Goal: Task Accomplishment & Management: Use online tool/utility

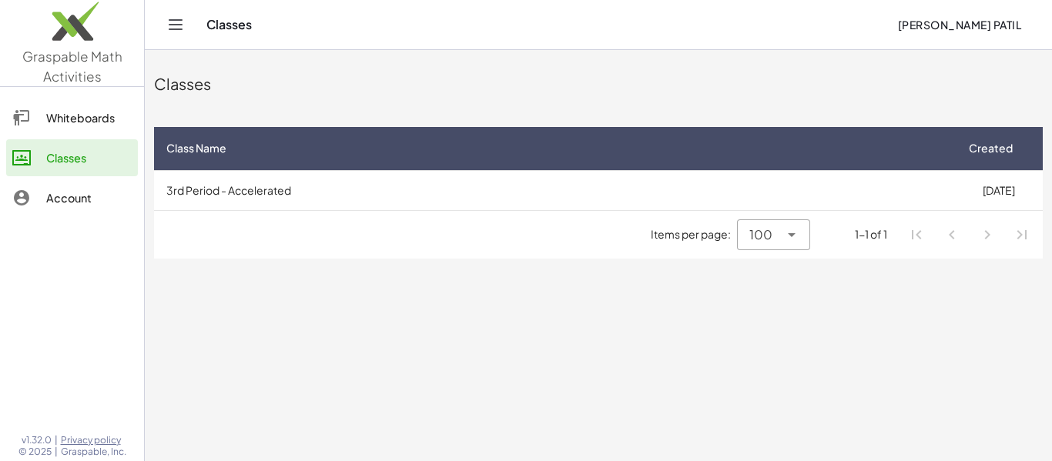
click at [169, 26] on icon "Toggle navigation" at bounding box center [175, 24] width 18 height 18
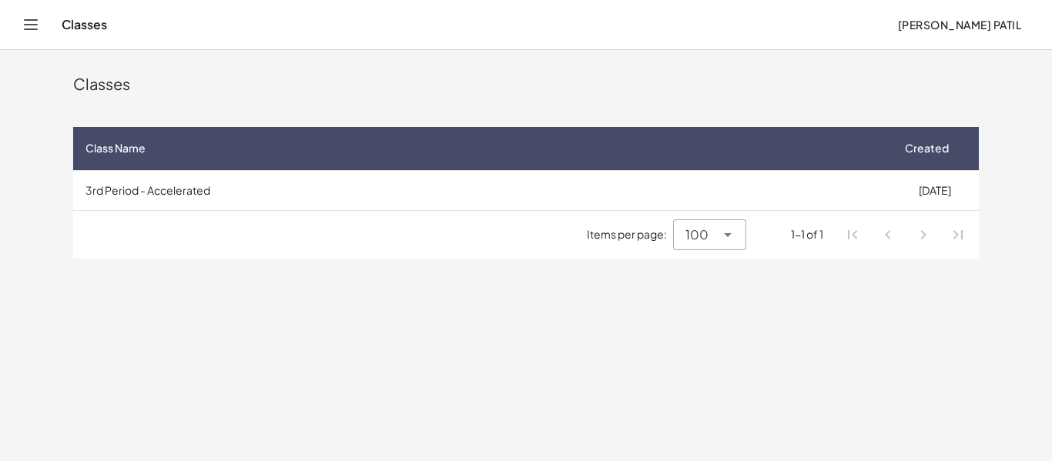
click at [22, 29] on icon "Toggle navigation" at bounding box center [31, 24] width 18 height 18
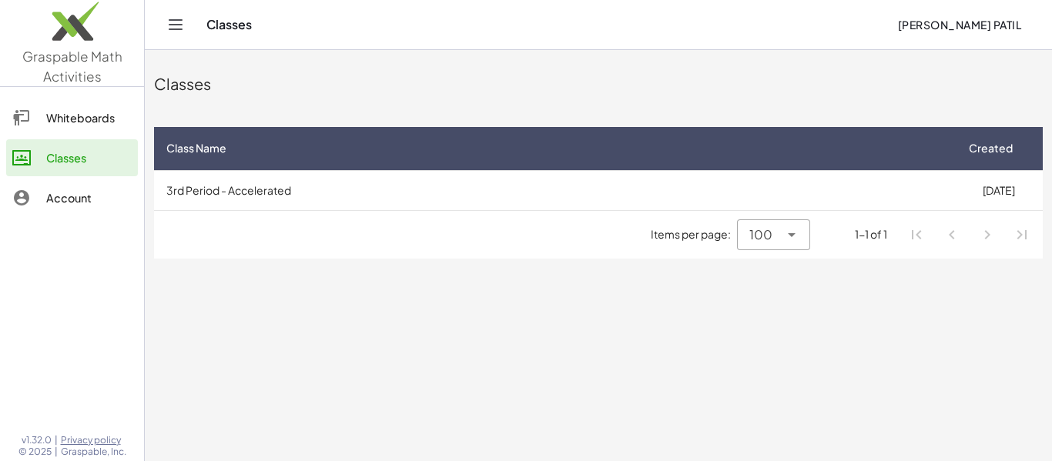
click at [227, 28] on div "Classes" at bounding box center [545, 24] width 679 height 15
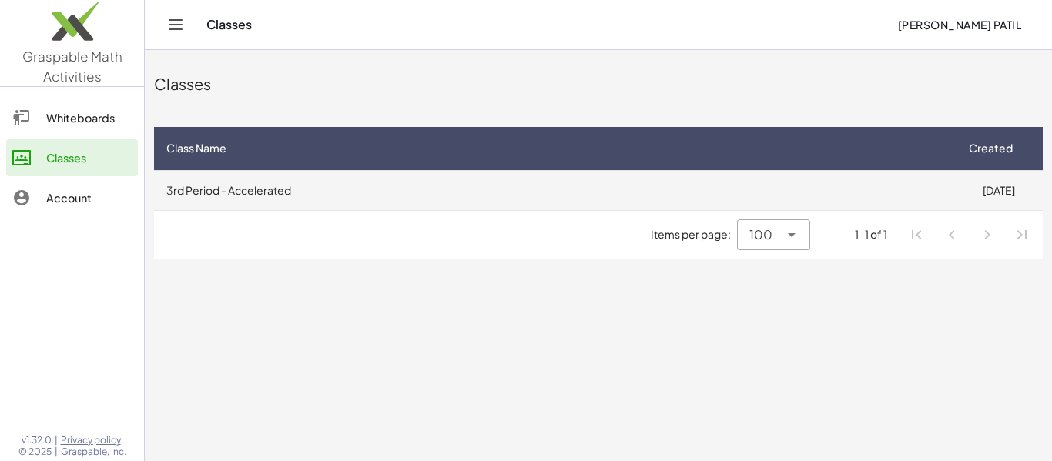
click at [249, 190] on td "3rd Period - Accelerated" at bounding box center [554, 190] width 800 height 40
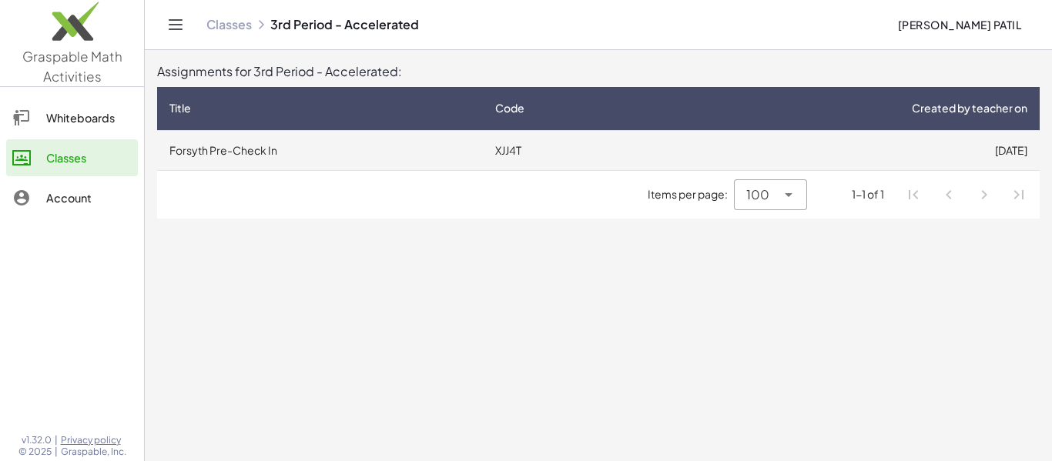
click at [249, 159] on td "Forsyth Pre-Check In" at bounding box center [320, 150] width 326 height 40
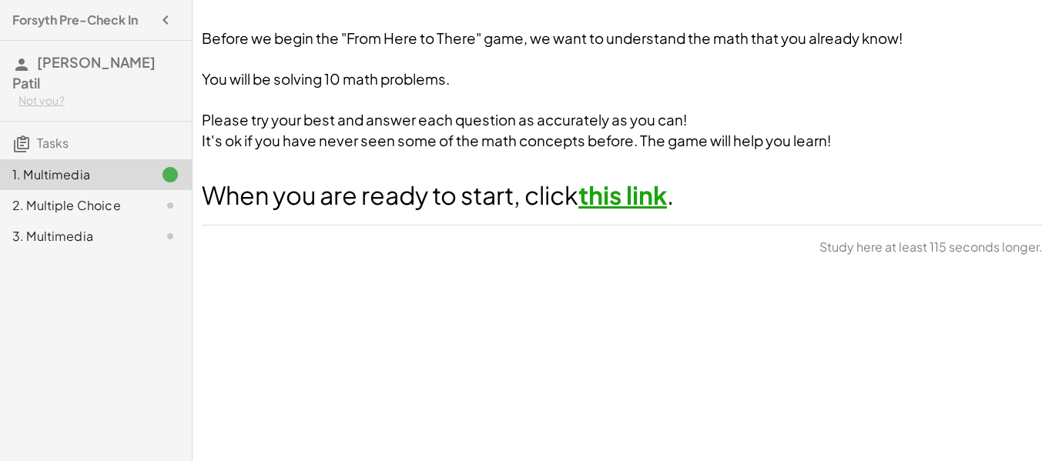
click at [626, 205] on link "this link" at bounding box center [623, 195] width 89 height 31
click at [169, 196] on icon at bounding box center [170, 205] width 18 height 18
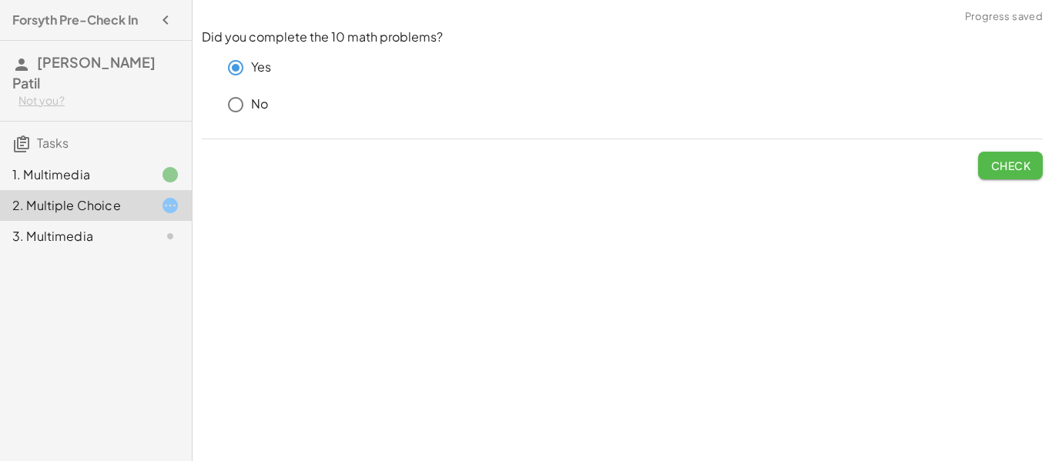
click at [1015, 160] on span "Check" at bounding box center [1011, 166] width 40 height 14
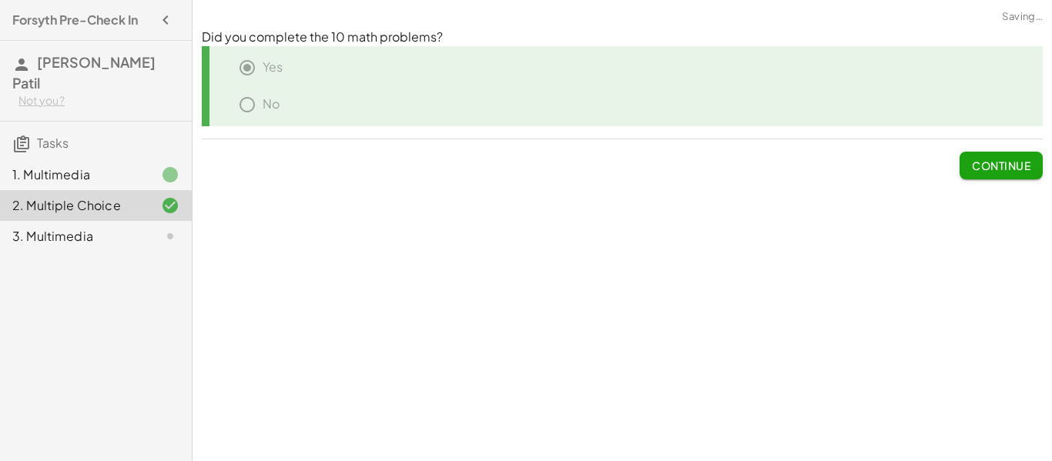
click at [988, 163] on span "Continue" at bounding box center [1001, 166] width 59 height 14
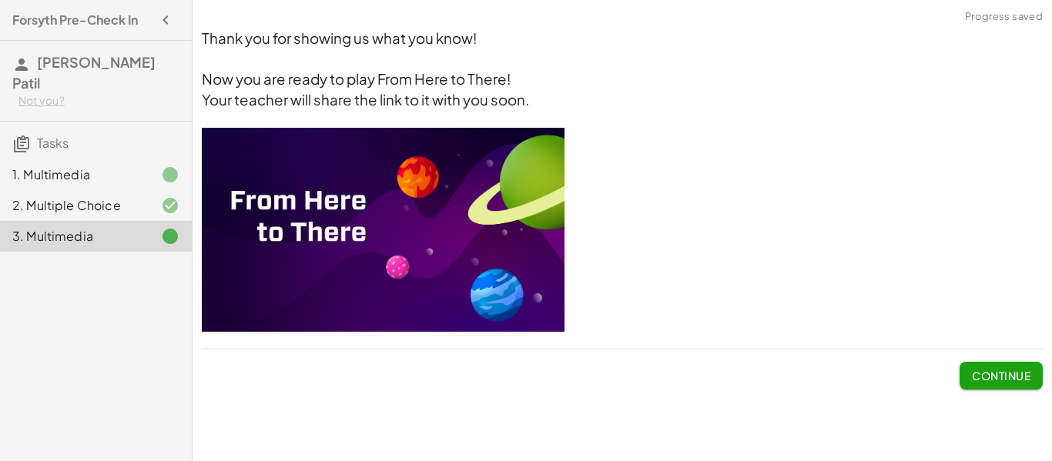
click at [1021, 368] on button "Continue" at bounding box center [1001, 376] width 83 height 28
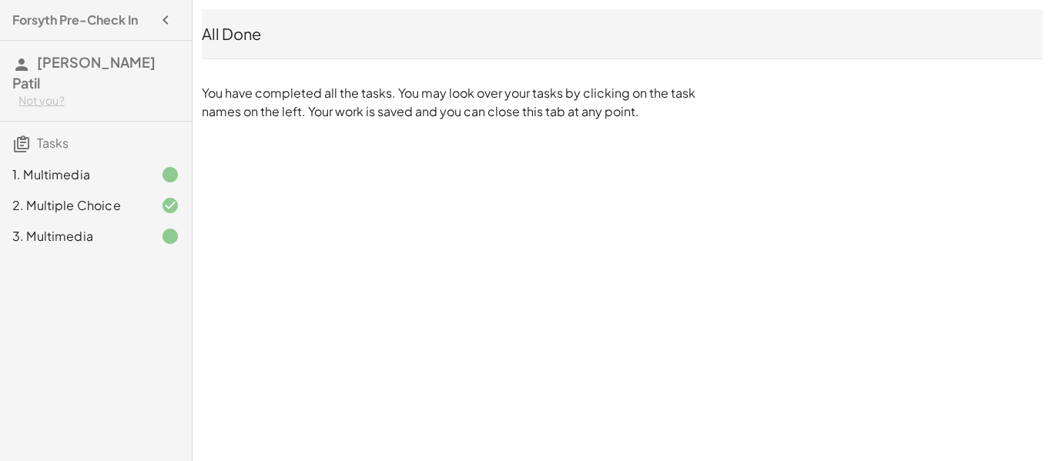
click at [30, 135] on icon at bounding box center [21, 144] width 18 height 18
